Goal: Task Accomplishment & Management: Use online tool/utility

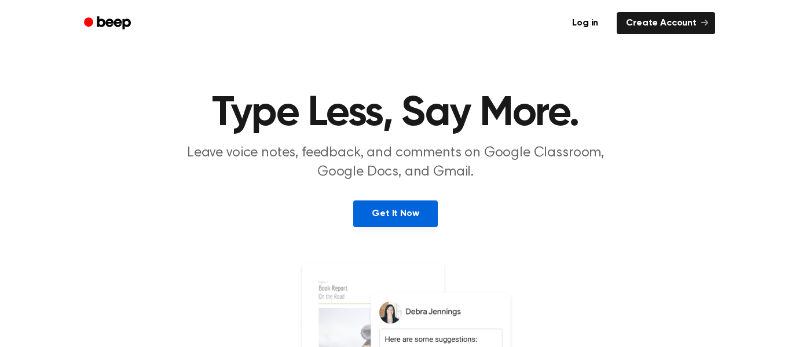
scroll to position [32, 0]
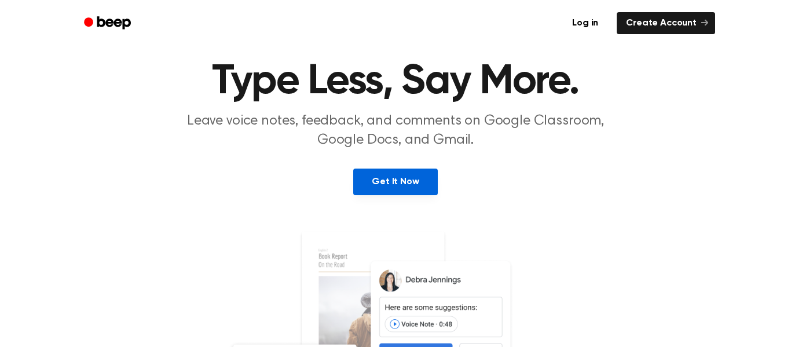
click at [405, 191] on link "Get It Now" at bounding box center [395, 182] width 84 height 27
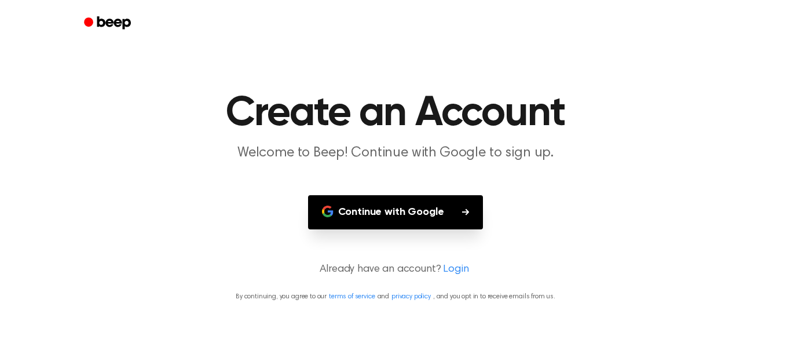
click at [436, 211] on button "Continue with Google" at bounding box center [396, 212] width 176 height 34
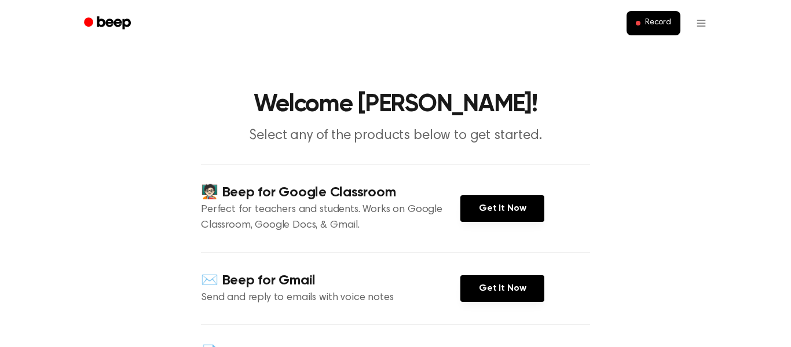
click at [90, 23] on circle "Beep" at bounding box center [88, 21] width 9 height 9
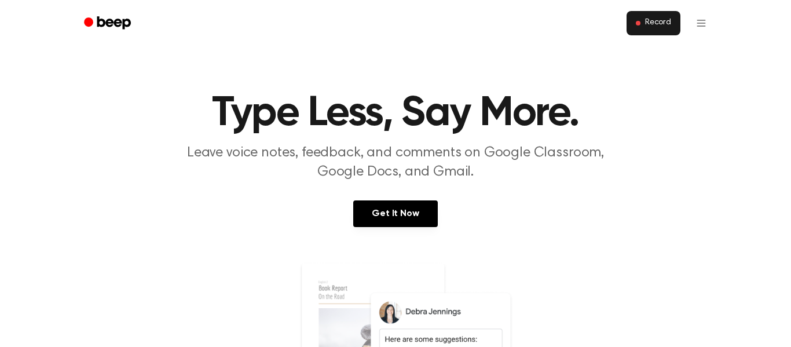
click at [652, 26] on span "Record" at bounding box center [658, 23] width 26 height 10
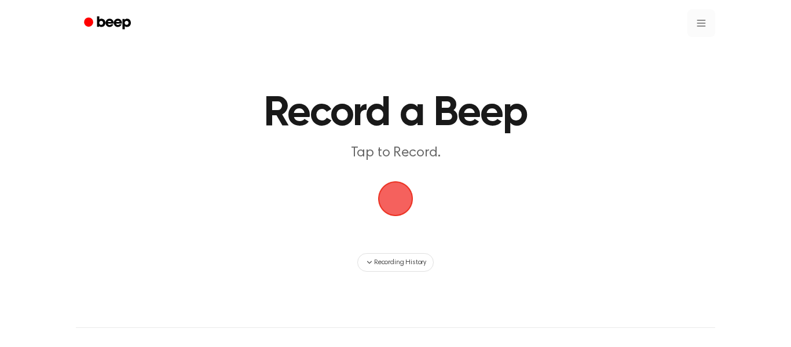
click at [702, 16] on html "Record a Beep Tap to Record. Recording History ⚠️ We are experiencing issues wi…" at bounding box center [395, 273] width 791 height 547
click at [500, 51] on html "Record a Beep Tap to Record. Recording History ⚠️ We are experiencing issues wi…" at bounding box center [395, 273] width 791 height 547
click at [103, 16] on icon "Beep" at bounding box center [108, 22] width 49 height 17
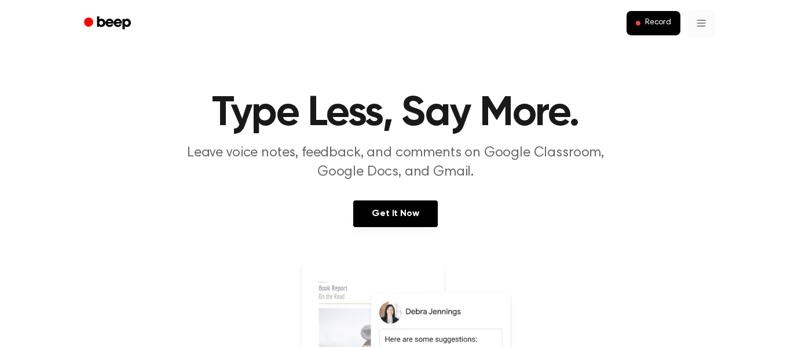
click at [392, 215] on link "Get It Now" at bounding box center [395, 213] width 84 height 27
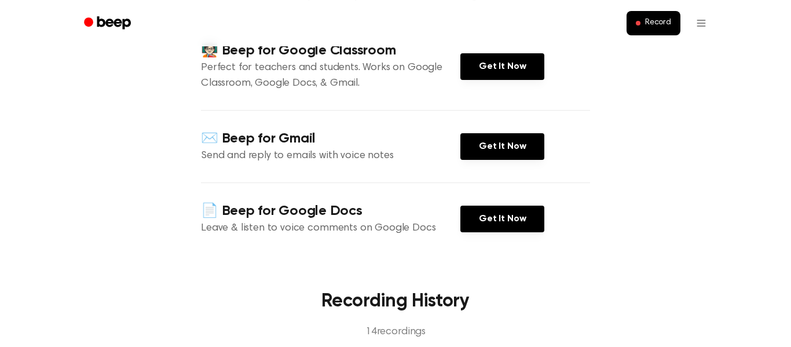
scroll to position [144, 0]
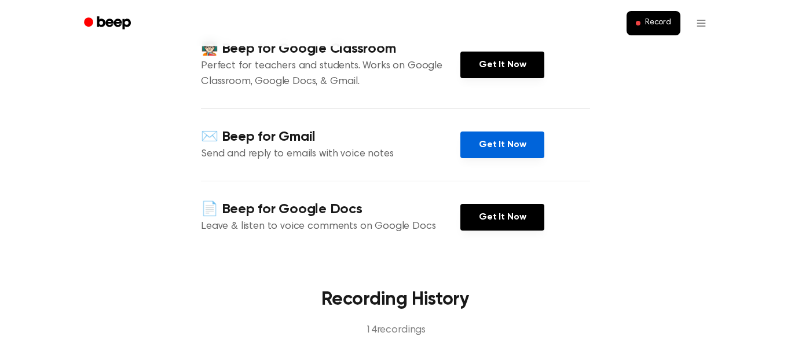
click at [502, 142] on link "Get It Now" at bounding box center [502, 144] width 84 height 27
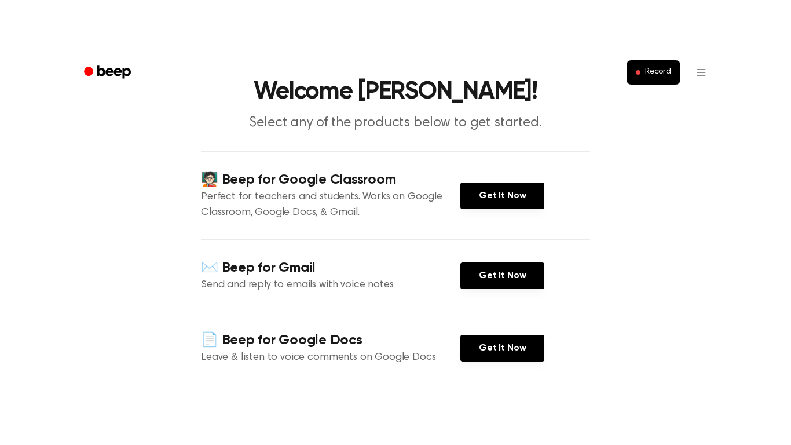
scroll to position [0, 0]
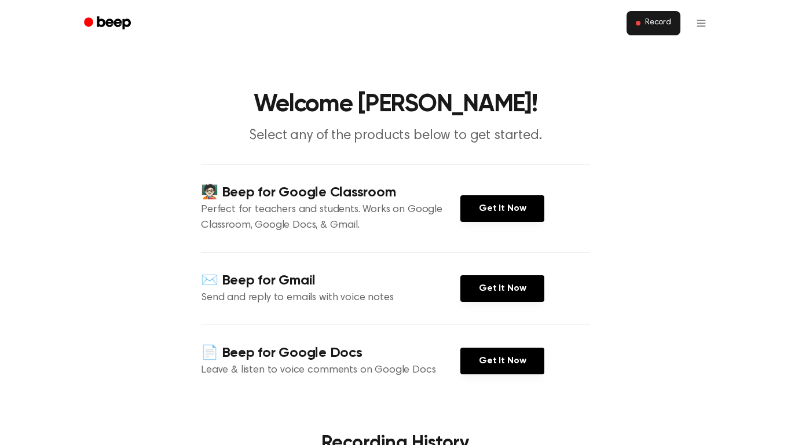
click at [649, 32] on button "Record" at bounding box center [654, 23] width 54 height 24
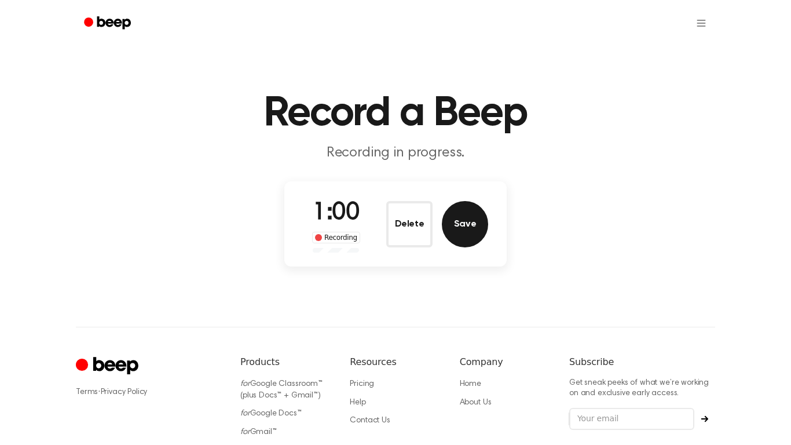
click at [461, 221] on button "Save" at bounding box center [465, 224] width 46 height 46
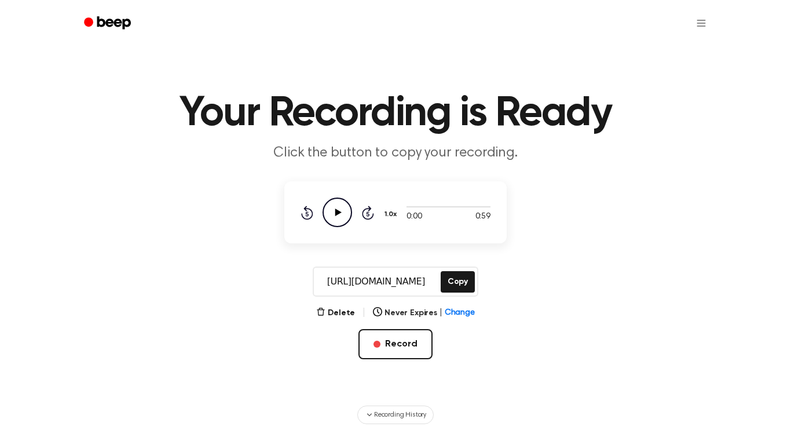
click at [348, 215] on icon "Play Audio" at bounding box center [338, 213] width 30 height 30
click at [338, 207] on icon "Pause Audio" at bounding box center [338, 213] width 30 height 30
click at [338, 207] on icon "Play Audio" at bounding box center [338, 213] width 30 height 30
click at [364, 218] on icon "Skip 5 seconds" at bounding box center [367, 212] width 13 height 15
click at [310, 213] on icon "Rewind 5 seconds" at bounding box center [307, 212] width 13 height 15
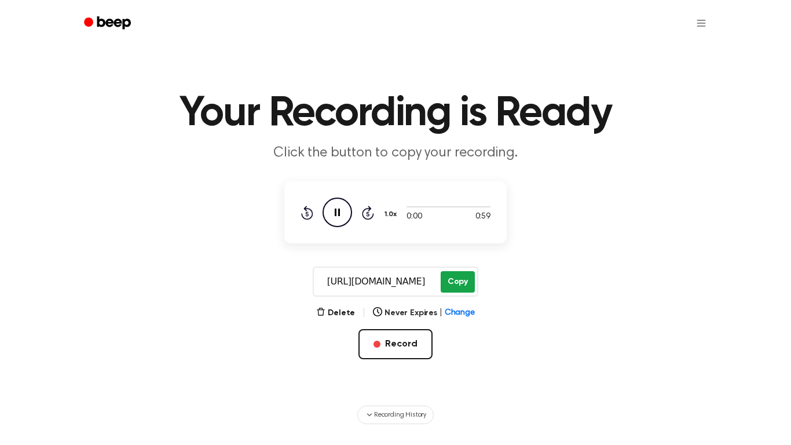
click at [454, 282] on button "Copy" at bounding box center [458, 281] width 34 height 21
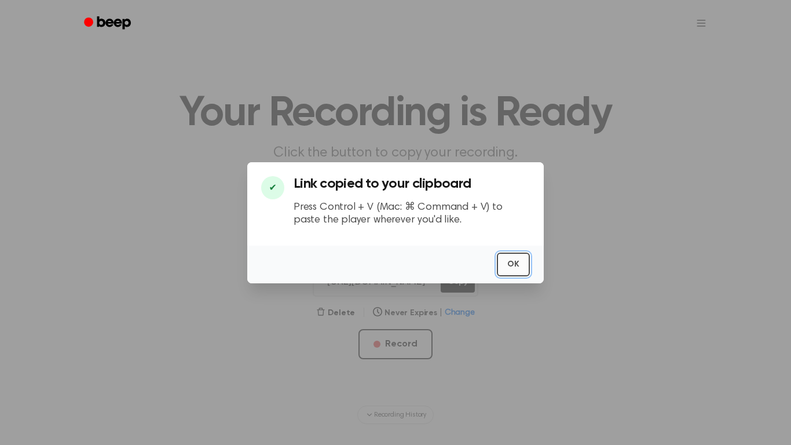
click at [514, 267] on button "OK" at bounding box center [513, 265] width 33 height 24
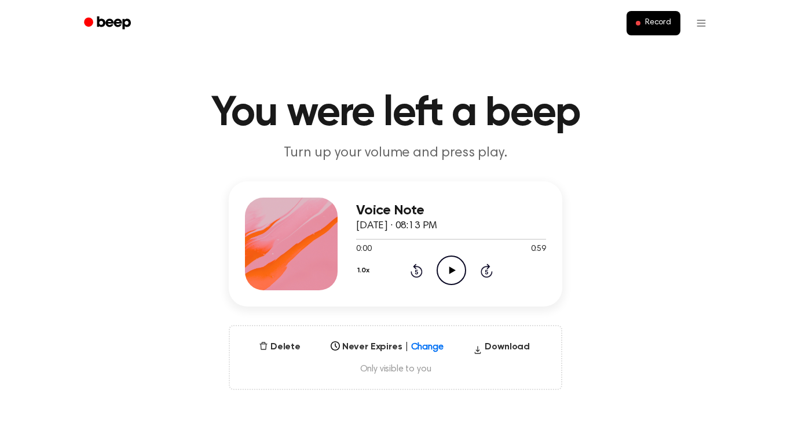
click at [451, 272] on icon at bounding box center [452, 270] width 6 height 8
click at [460, 265] on icon "Pause Audio" at bounding box center [452, 270] width 30 height 30
click at [460, 265] on icon "Play Audio" at bounding box center [452, 270] width 30 height 30
click at [460, 265] on icon "Pause Audio" at bounding box center [452, 270] width 30 height 30
